Goal: Information Seeking & Learning: Learn about a topic

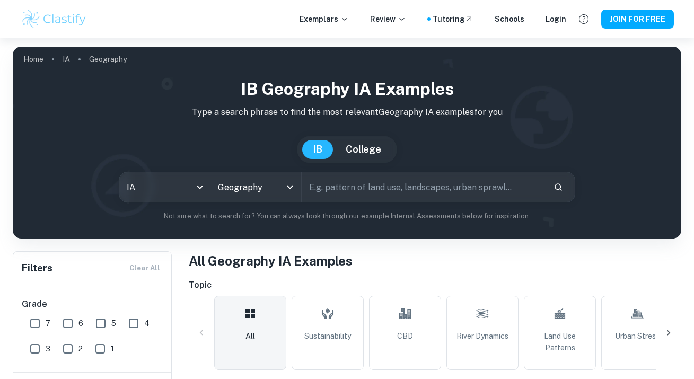
scroll to position [269, 0]
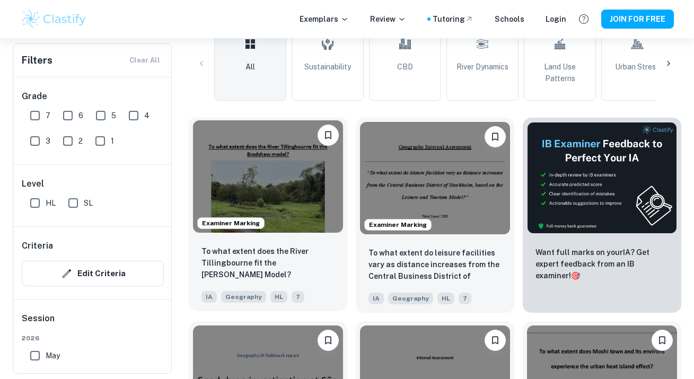
click at [287, 196] on img at bounding box center [268, 176] width 150 height 112
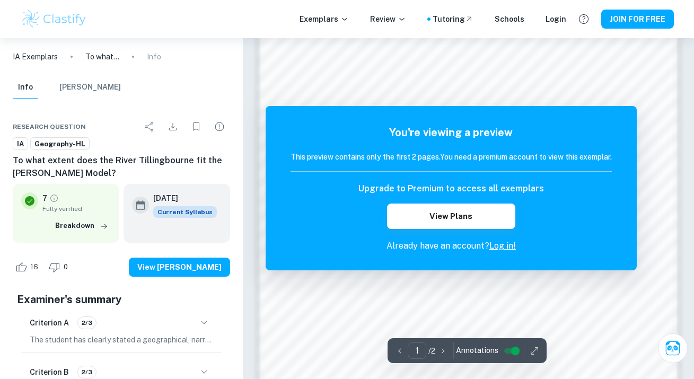
scroll to position [732, 0]
click at [506, 248] on link "Log in!" at bounding box center [502, 246] width 27 height 10
click at [511, 244] on link "Log in!" at bounding box center [502, 246] width 27 height 10
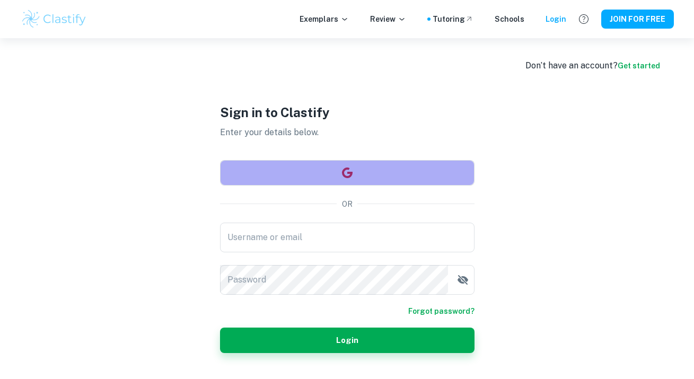
click at [400, 172] on button "button" at bounding box center [347, 172] width 254 height 25
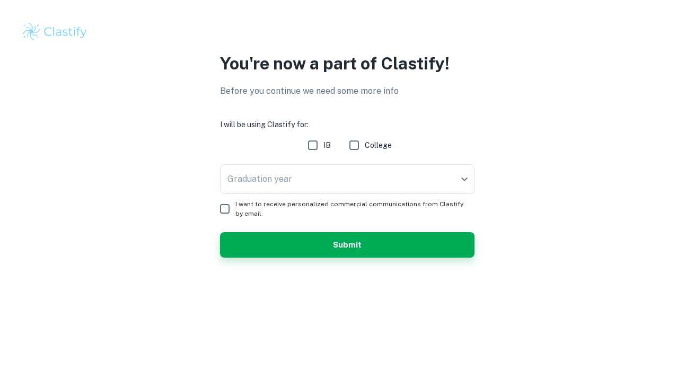
click at [315, 140] on input "IB" at bounding box center [312, 145] width 21 height 21
checkbox input "true"
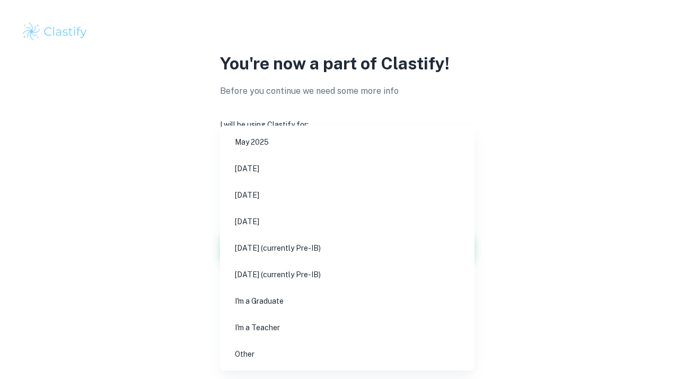
click at [321, 178] on body "We value your privacy We use cookies to enhance your browsing experience, serve…" at bounding box center [347, 189] width 694 height 379
click at [319, 200] on li "[DATE]" at bounding box center [347, 195] width 246 height 24
type input "M26"
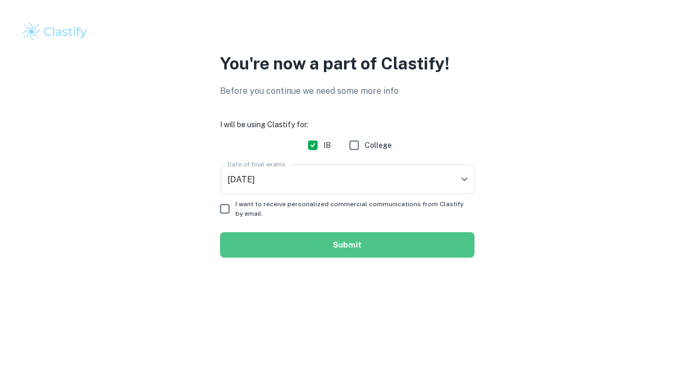
click at [327, 239] on button "Submit" at bounding box center [347, 244] width 254 height 25
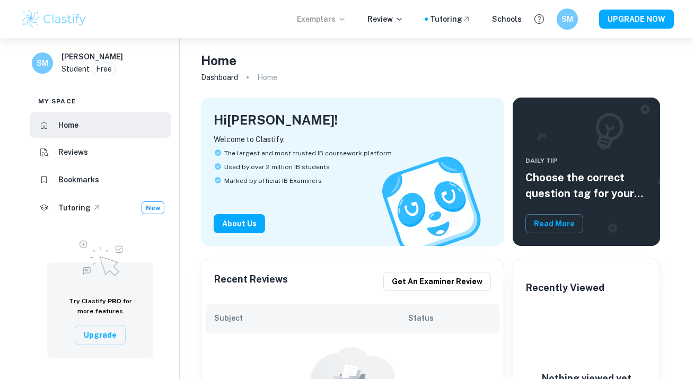
click at [319, 21] on p "Exemplars" at bounding box center [321, 19] width 49 height 12
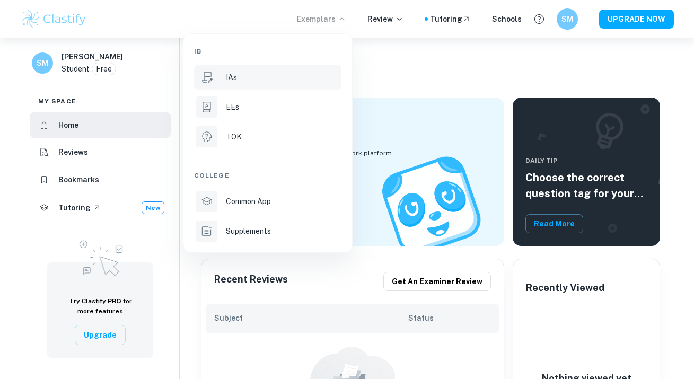
click at [292, 73] on div "IAs" at bounding box center [282, 78] width 113 height 12
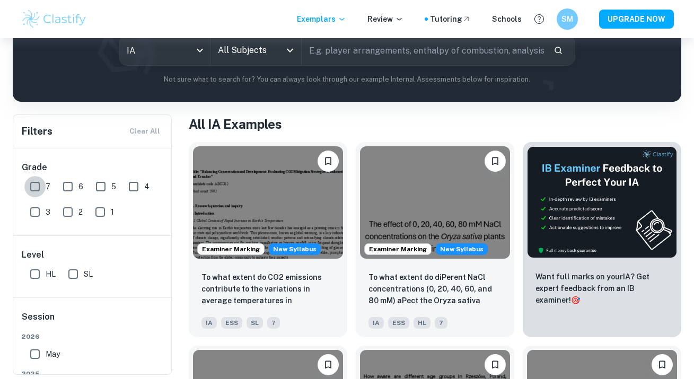
click at [37, 187] on input "7" at bounding box center [34, 186] width 21 height 21
checkbox input "true"
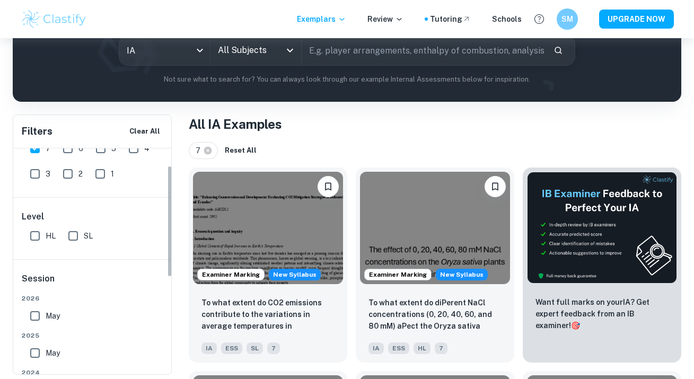
scroll to position [45, 0]
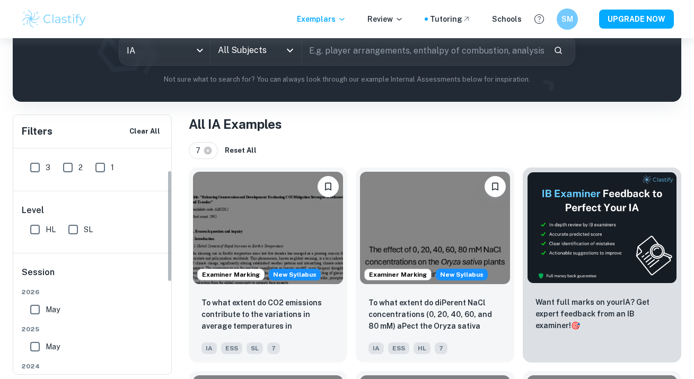
click at [38, 232] on input "HL" at bounding box center [34, 229] width 21 height 21
checkbox input "true"
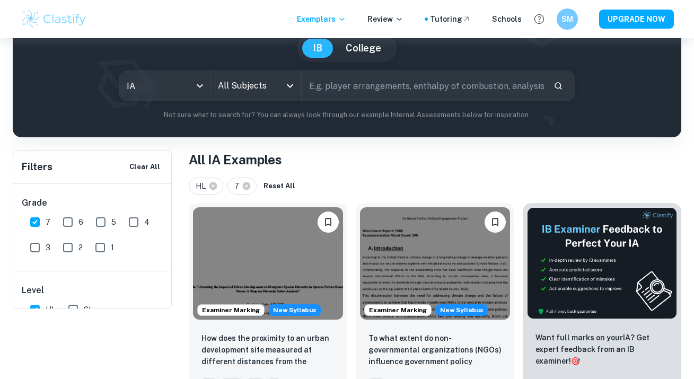
scroll to position [0, 0]
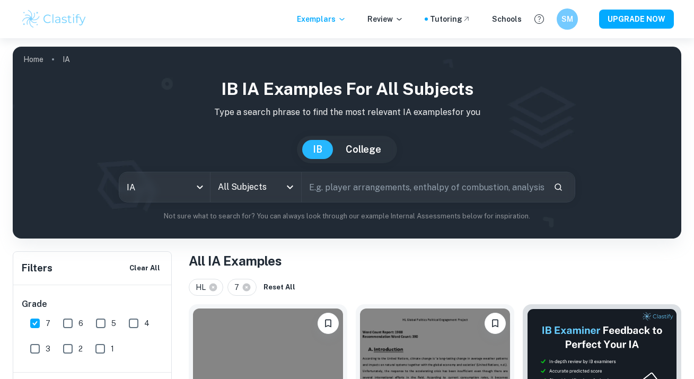
click at [392, 189] on input "text" at bounding box center [423, 187] width 243 height 30
type input "geography"
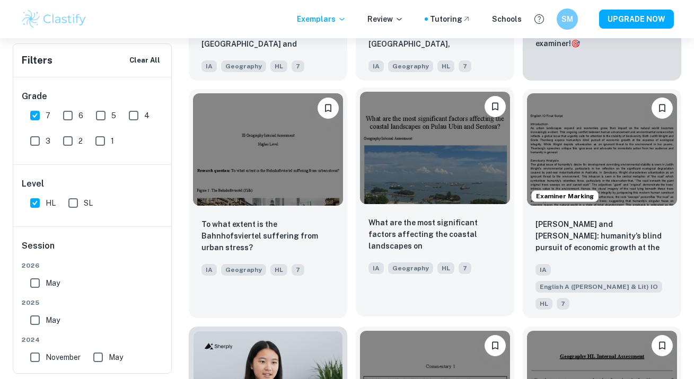
scroll to position [424, 0]
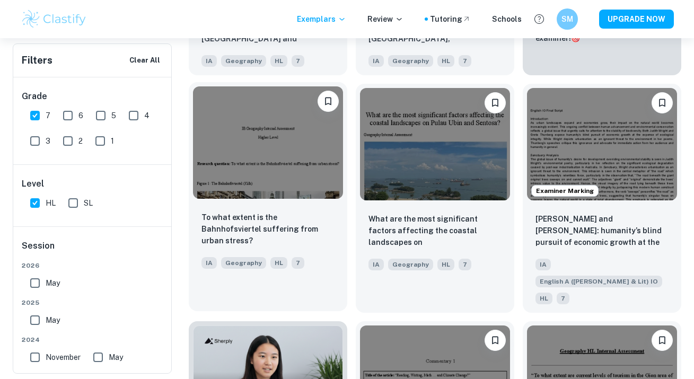
click at [266, 157] on img at bounding box center [268, 142] width 150 height 112
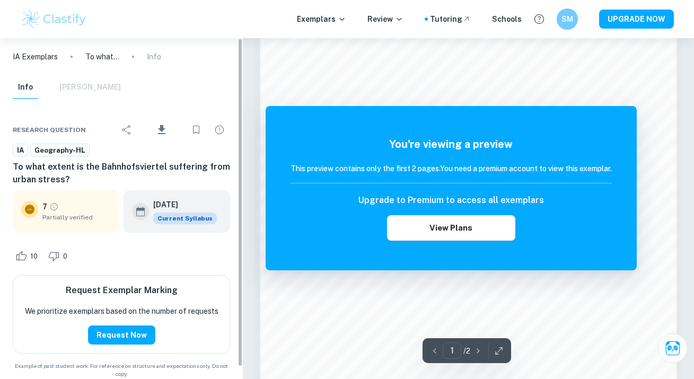
scroll to position [669, 0]
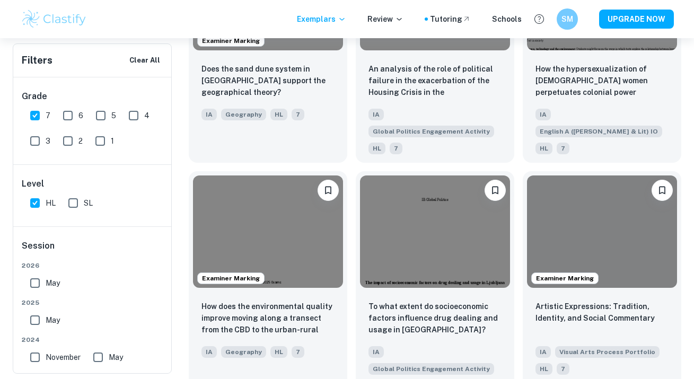
scroll to position [1026, 0]
